Goal: Task Accomplishment & Management: Manage account settings

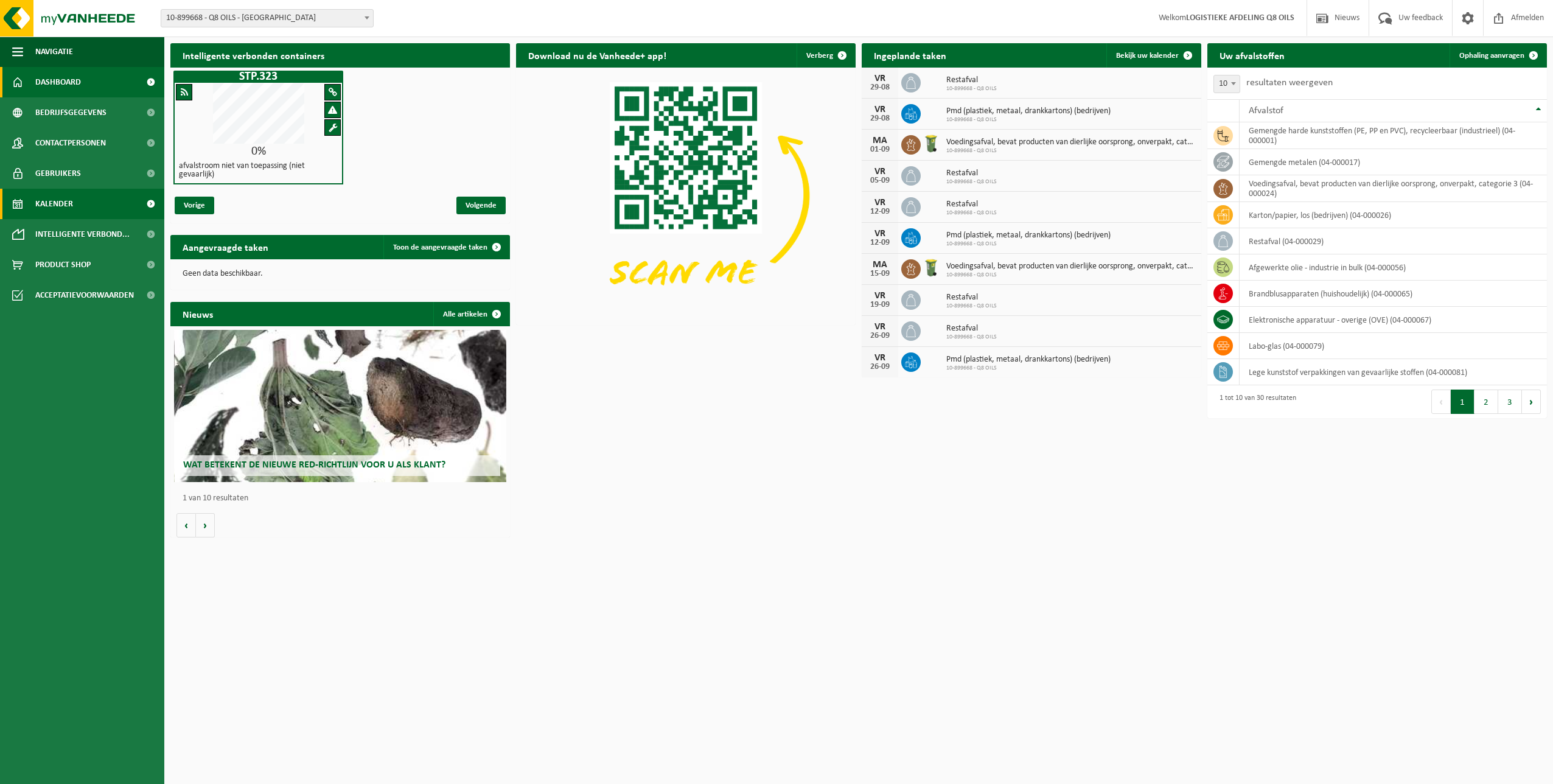
click at [66, 207] on span "Kalender" at bounding box center [54, 204] width 38 height 30
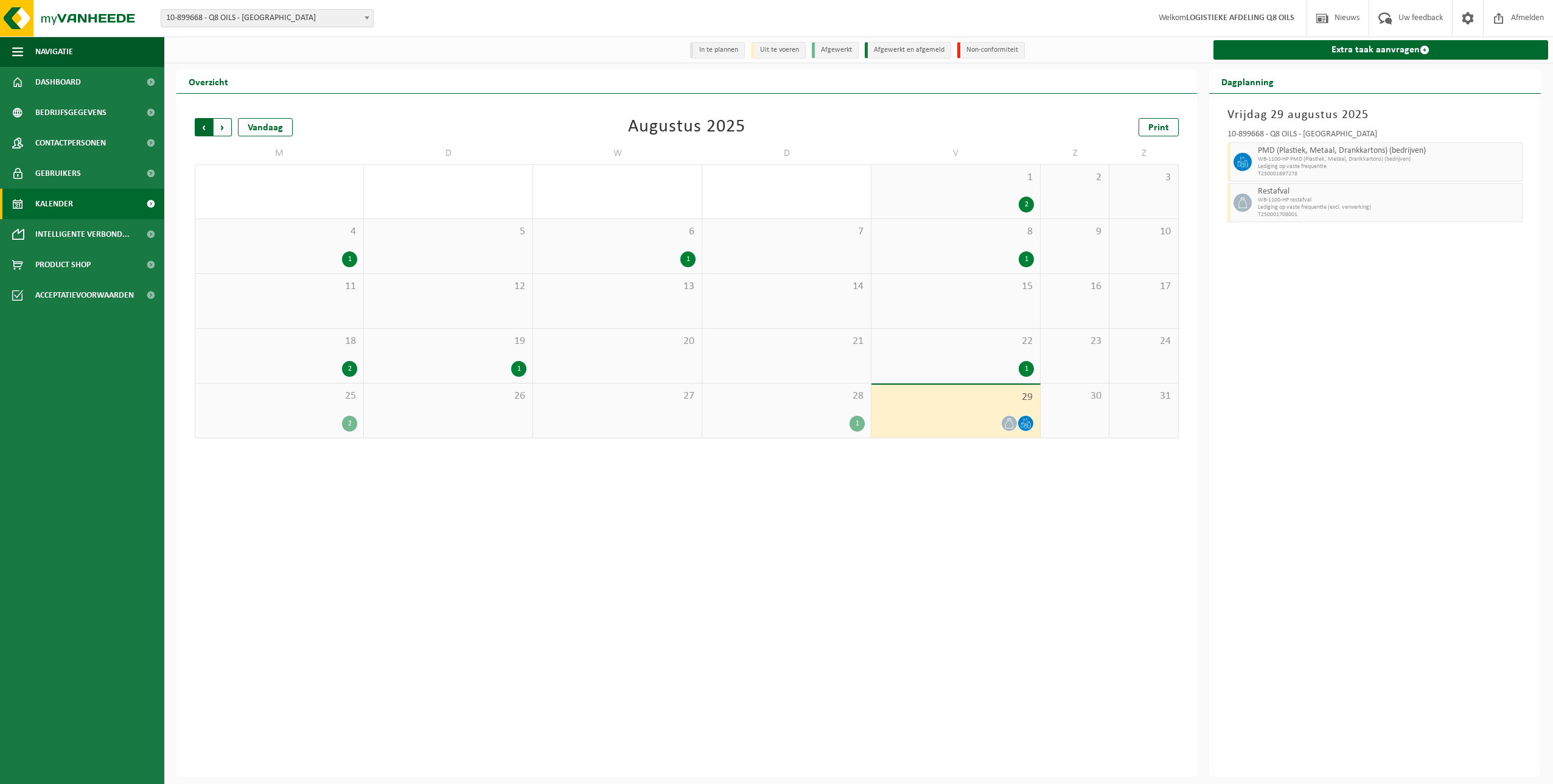
click at [225, 131] on span "Volgende" at bounding box center [223, 127] width 18 height 18
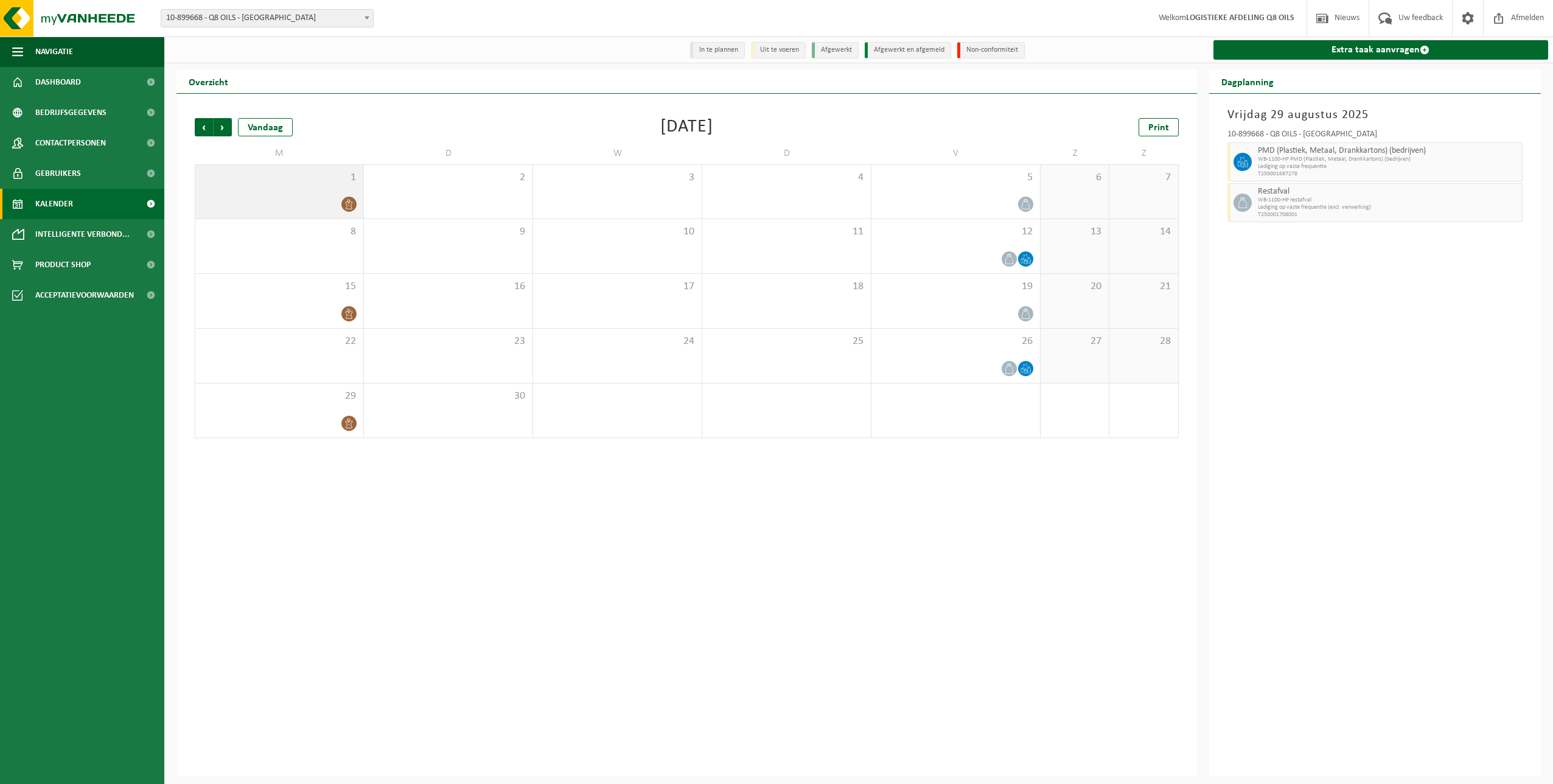
click at [260, 191] on div "1" at bounding box center [279, 191] width 168 height 54
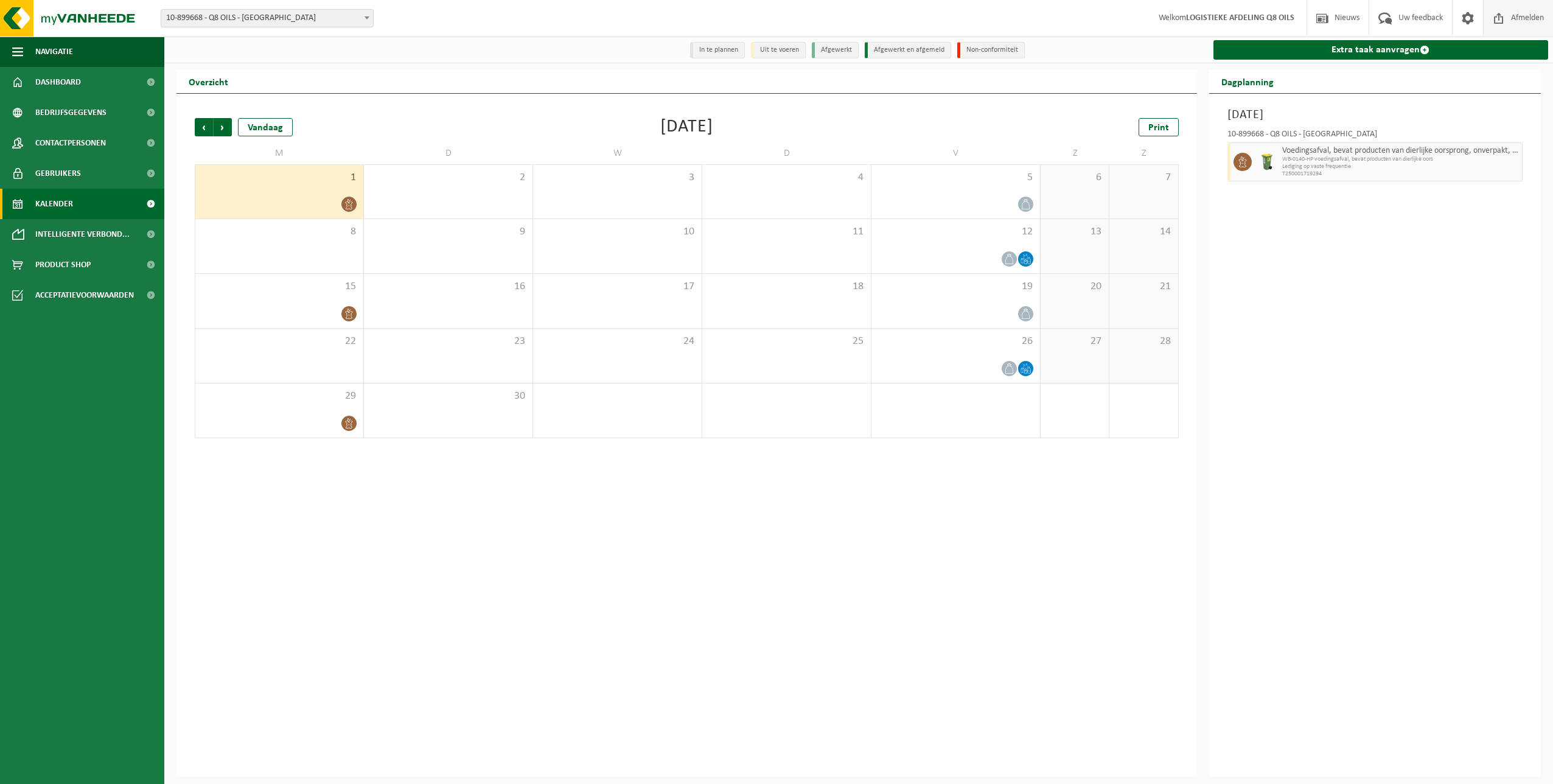
click at [1515, 18] on span "Afmelden" at bounding box center [1528, 18] width 39 height 36
